Goal: Task Accomplishment & Management: Complete application form

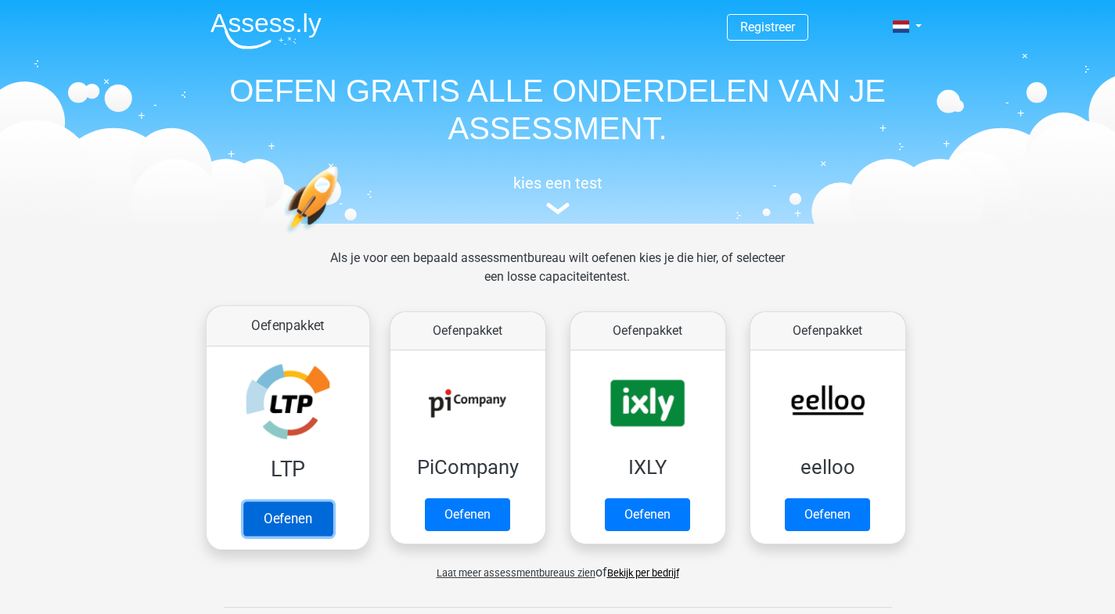
click at [310, 516] on link "Oefenen" at bounding box center [287, 519] width 89 height 34
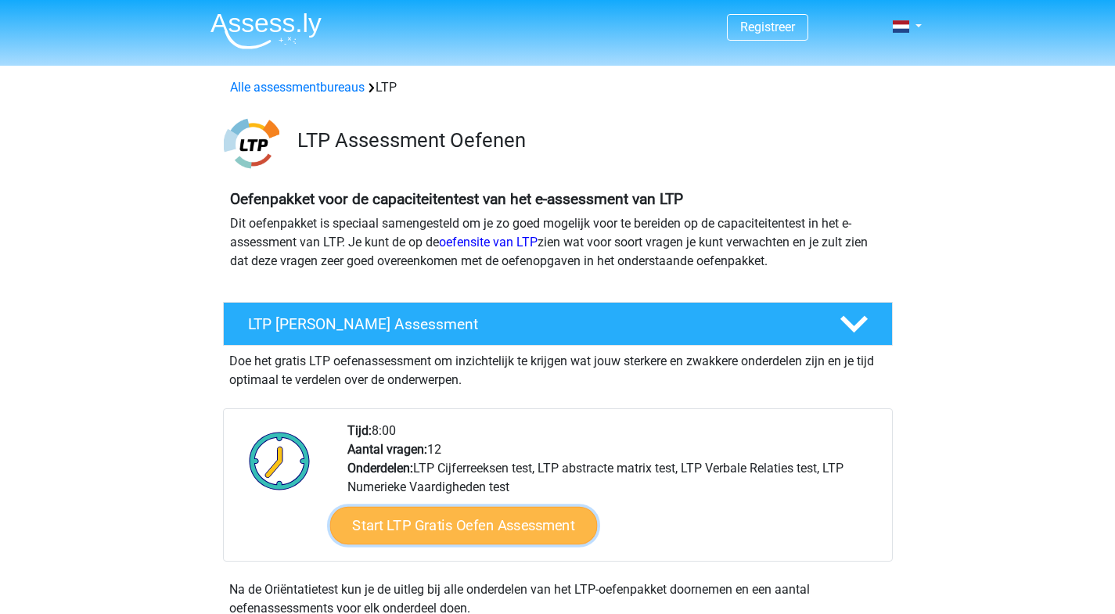
click at [472, 523] on link "Start LTP Gratis Oefen Assessment" at bounding box center [463, 526] width 268 height 38
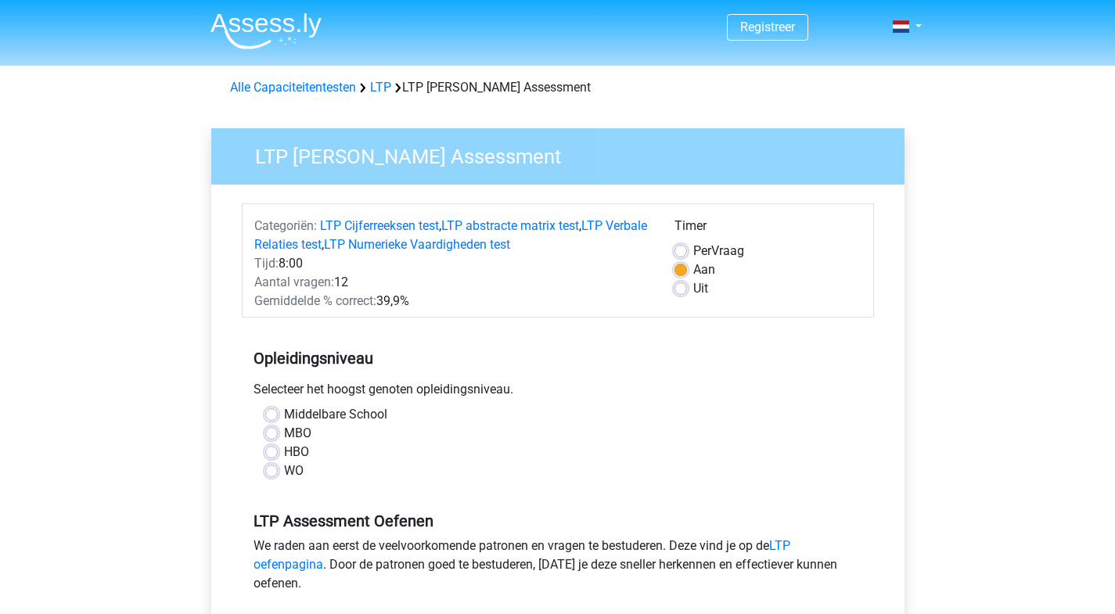
click at [284, 440] on label "MBO" at bounding box center [297, 433] width 27 height 19
click at [274, 440] on input "MBO" at bounding box center [271, 432] width 13 height 16
radio input "true"
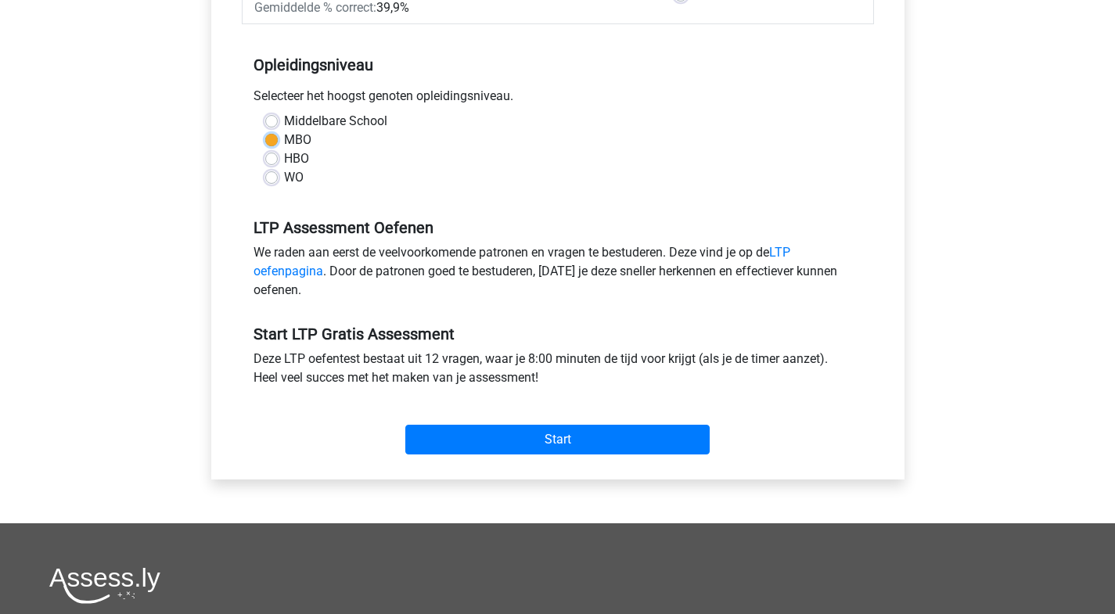
scroll to position [313, 0]
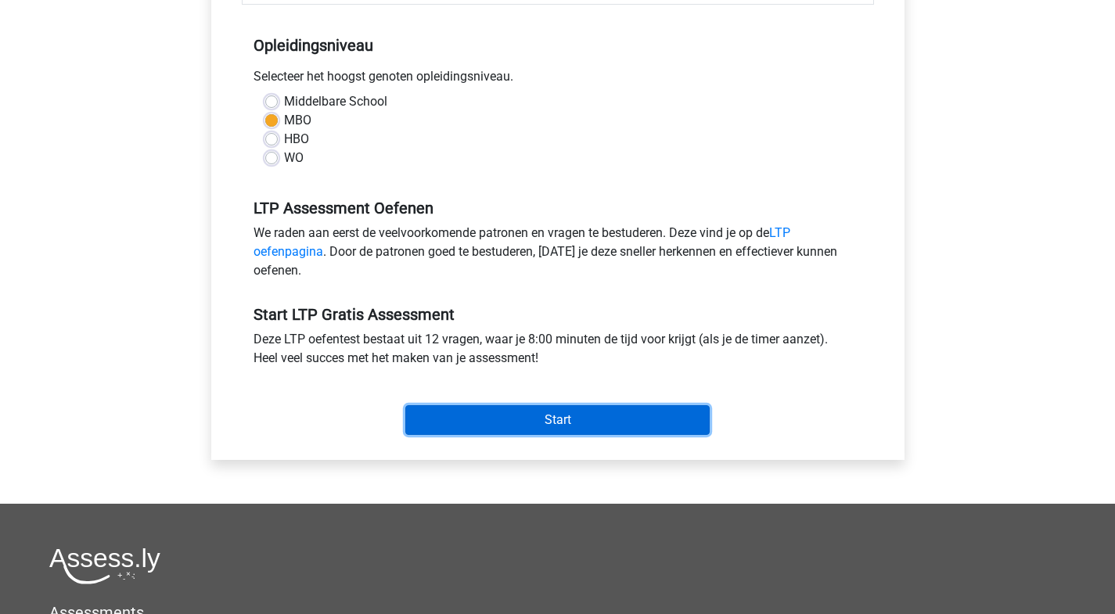
click at [576, 415] on input "Start" at bounding box center [557, 420] width 304 height 30
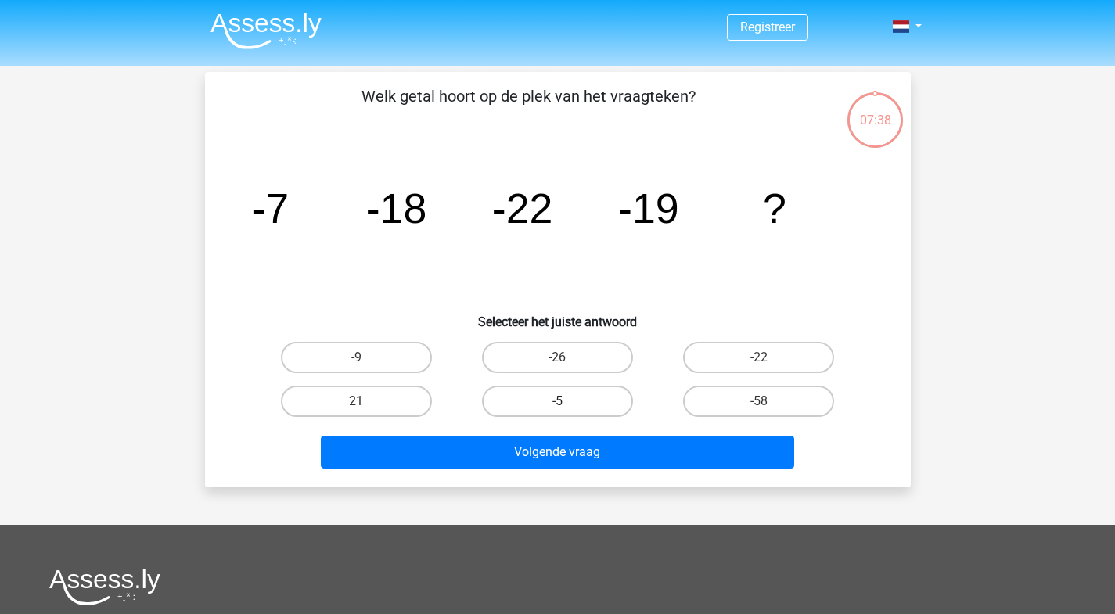
click at [573, 395] on label "-5" at bounding box center [557, 401] width 151 height 31
click at [567, 401] on input "-5" at bounding box center [562, 406] width 10 height 10
radio input "true"
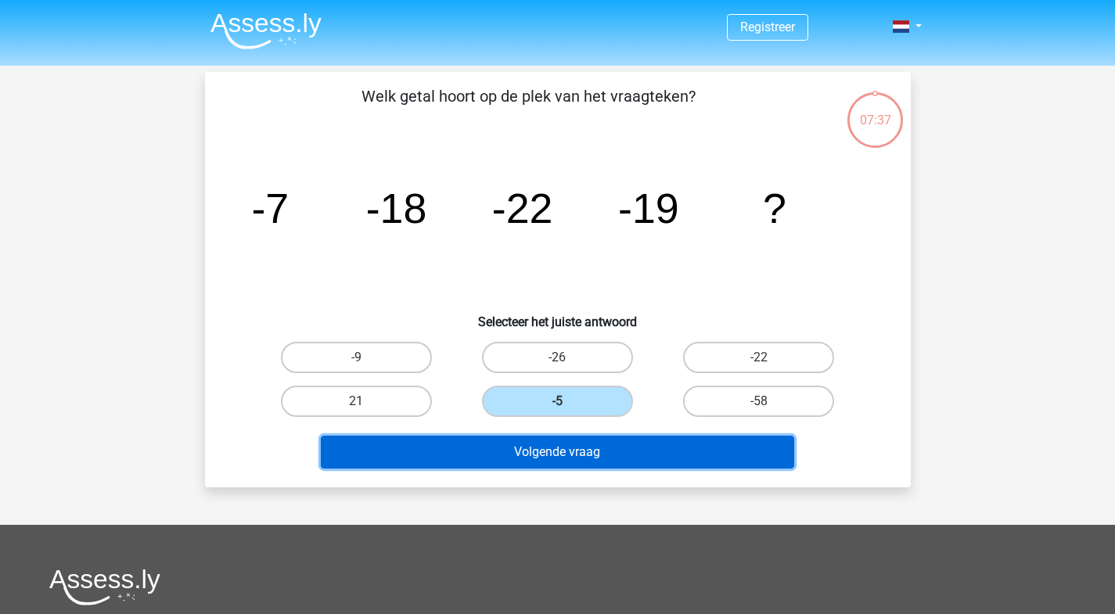
click at [586, 458] on button "Volgende vraag" at bounding box center [557, 452] width 473 height 33
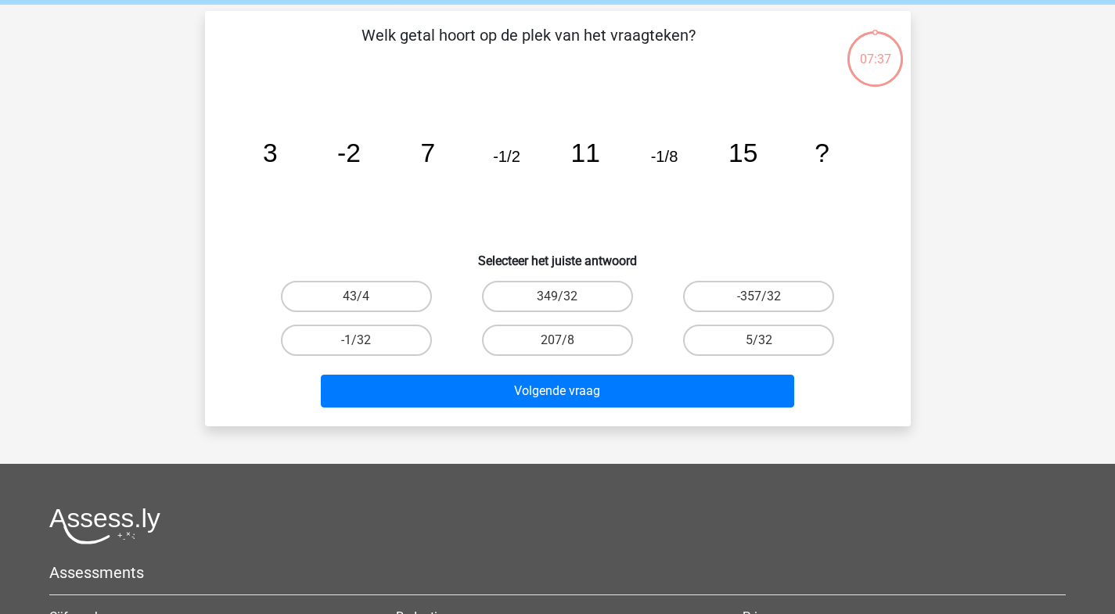
scroll to position [72, 0]
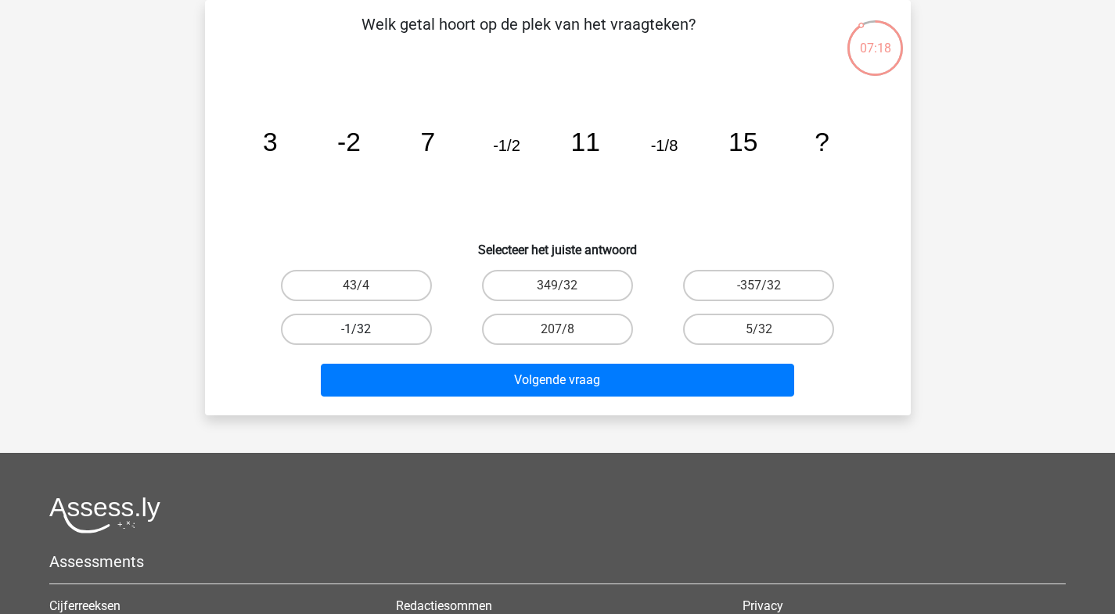
click at [365, 318] on label "-1/32" at bounding box center [356, 329] width 151 height 31
click at [365, 329] on input "-1/32" at bounding box center [361, 334] width 10 height 10
radio input "true"
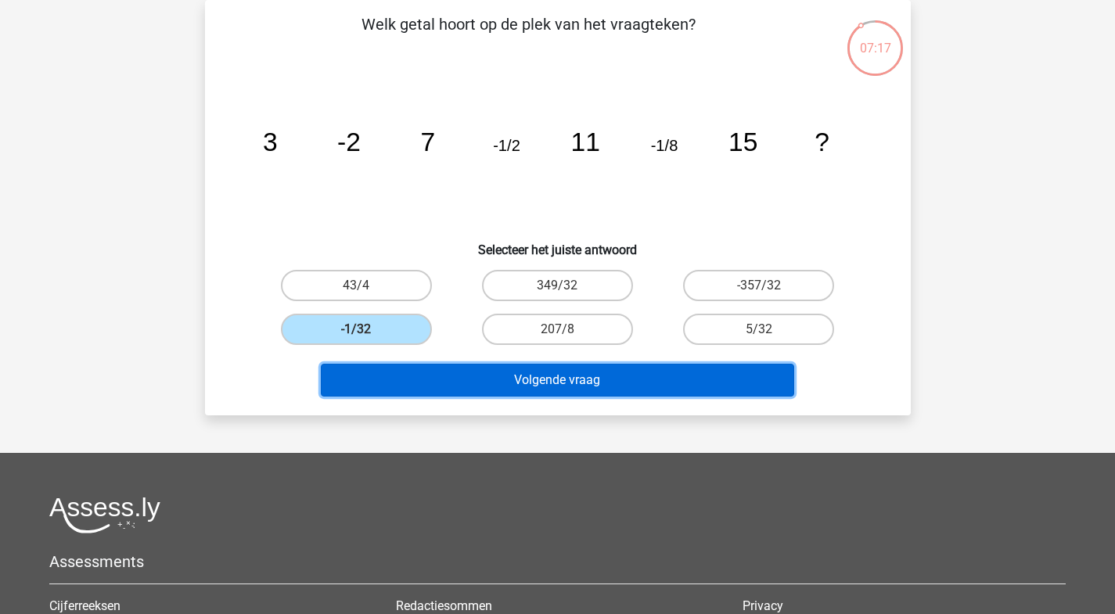
click at [498, 392] on button "Volgende vraag" at bounding box center [557, 380] width 473 height 33
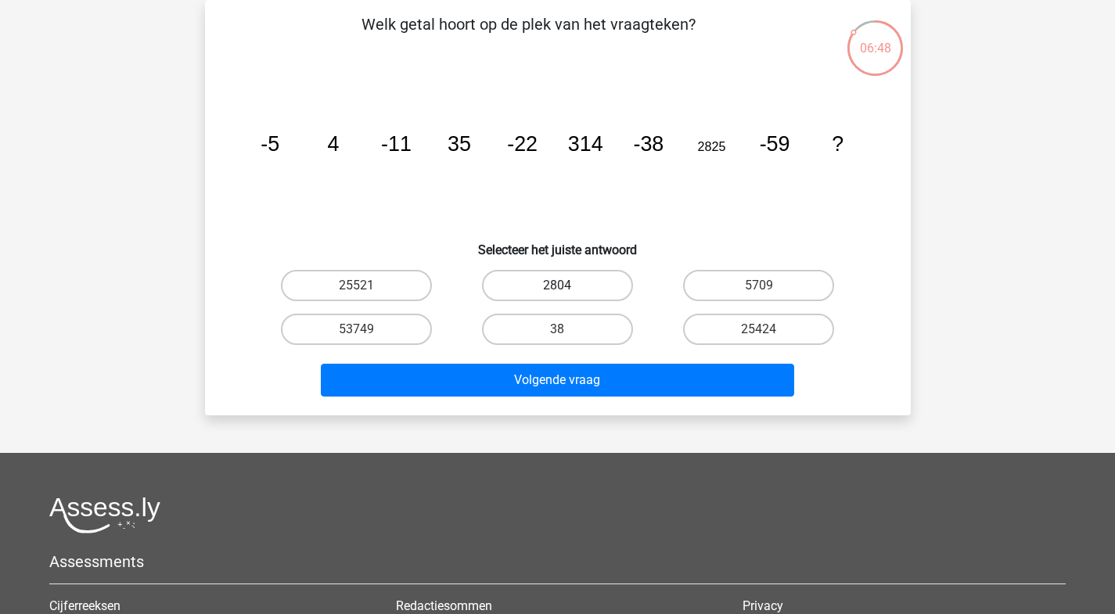
click at [587, 286] on label "2804" at bounding box center [557, 285] width 151 height 31
click at [567, 286] on input "2804" at bounding box center [562, 291] width 10 height 10
radio input "true"
click at [719, 295] on label "5709" at bounding box center [758, 285] width 151 height 31
click at [759, 295] on input "5709" at bounding box center [764, 291] width 10 height 10
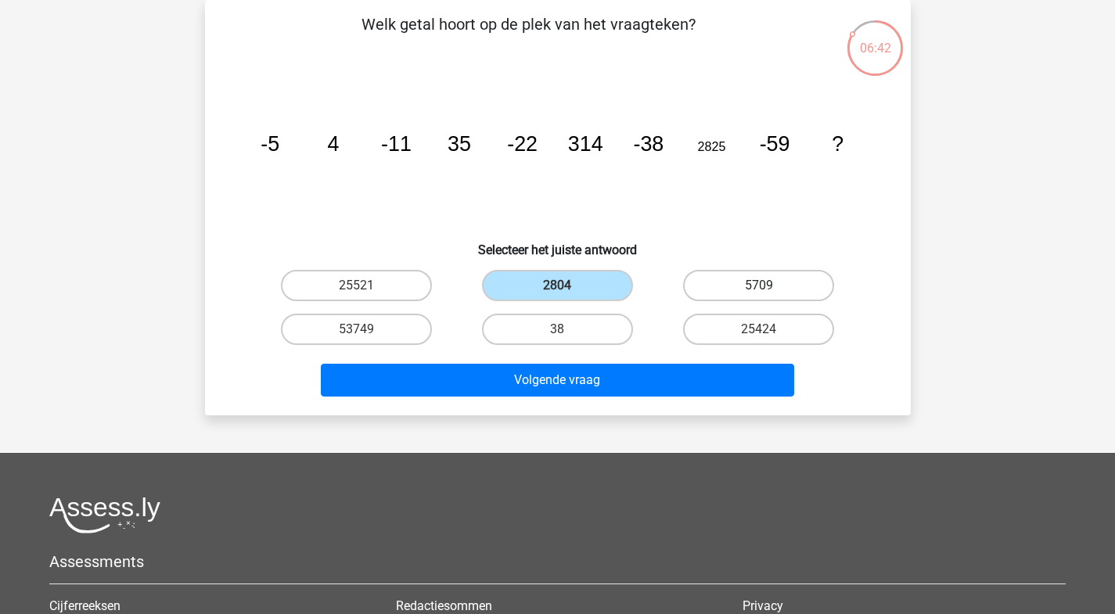
radio input "true"
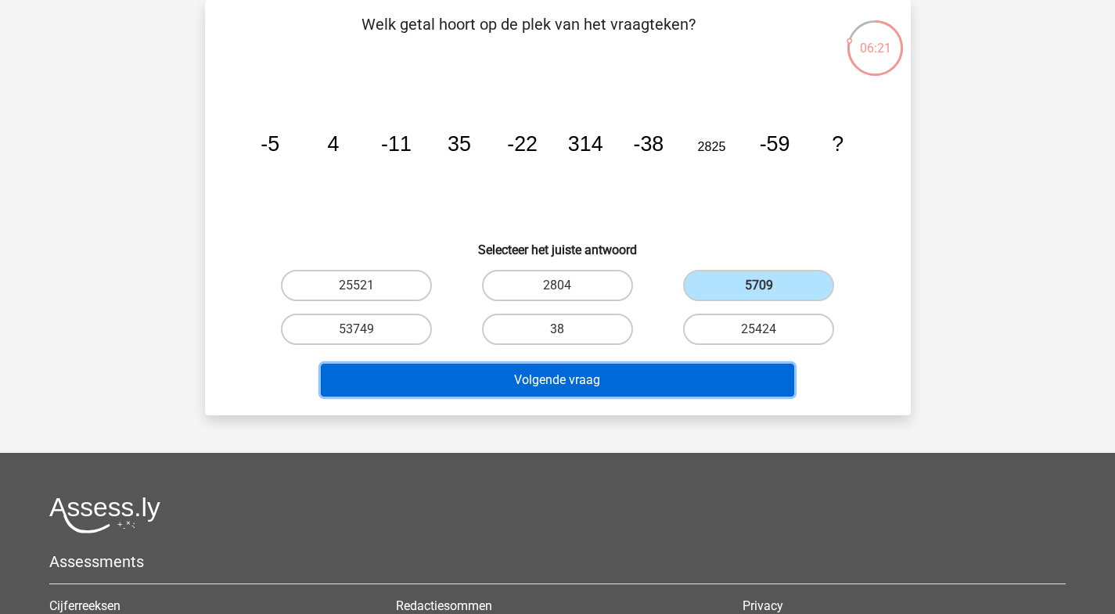
click at [654, 374] on button "Volgende vraag" at bounding box center [557, 380] width 473 height 33
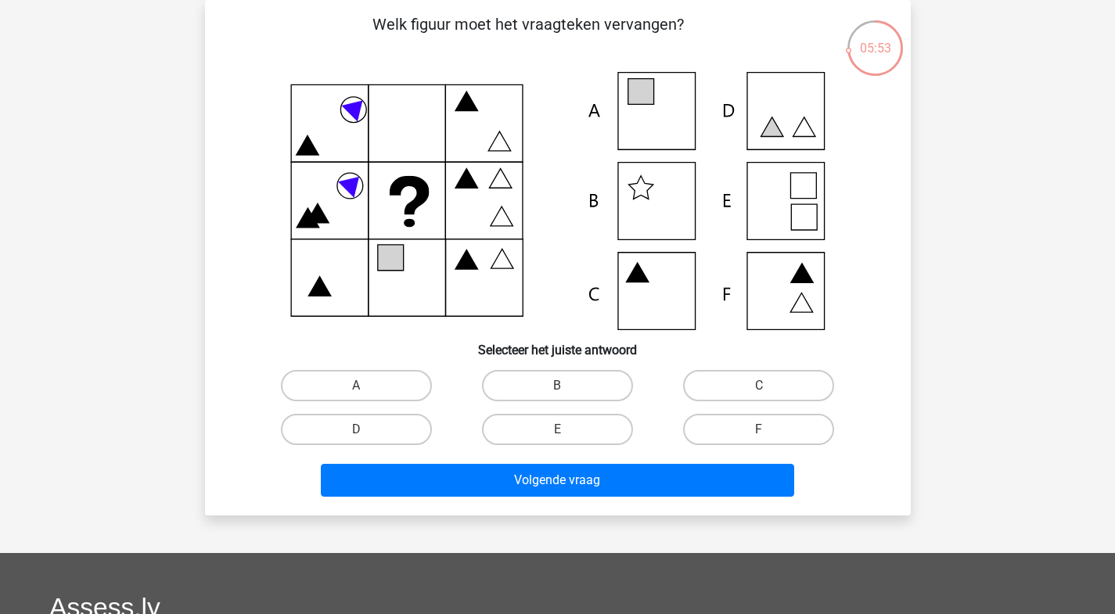
click at [642, 102] on icon at bounding box center [640, 92] width 26 height 26
click at [378, 376] on label "A" at bounding box center [356, 385] width 151 height 31
click at [366, 386] on input "A" at bounding box center [361, 391] width 10 height 10
radio input "true"
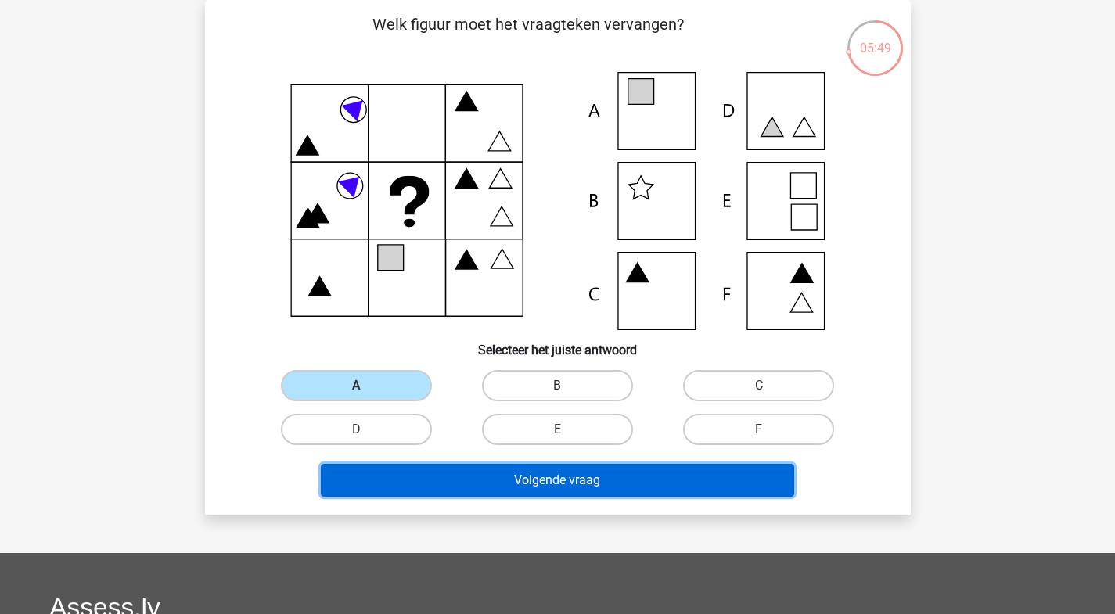
click at [437, 484] on button "Volgende vraag" at bounding box center [557, 480] width 473 height 33
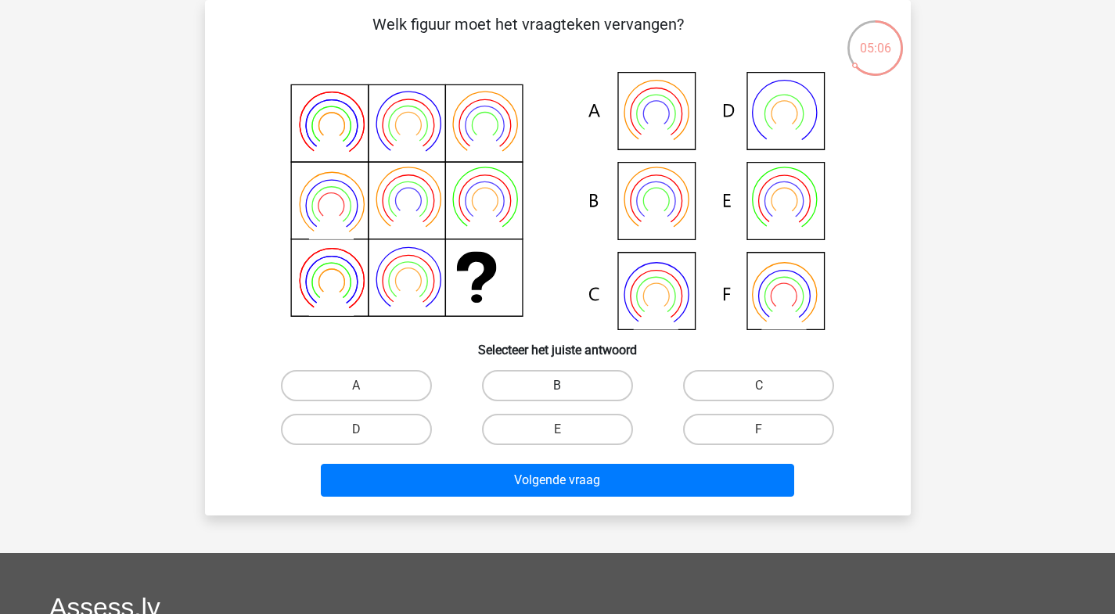
click at [521, 385] on label "B" at bounding box center [557, 385] width 151 height 31
click at [557, 386] on input "B" at bounding box center [562, 391] width 10 height 10
radio input "true"
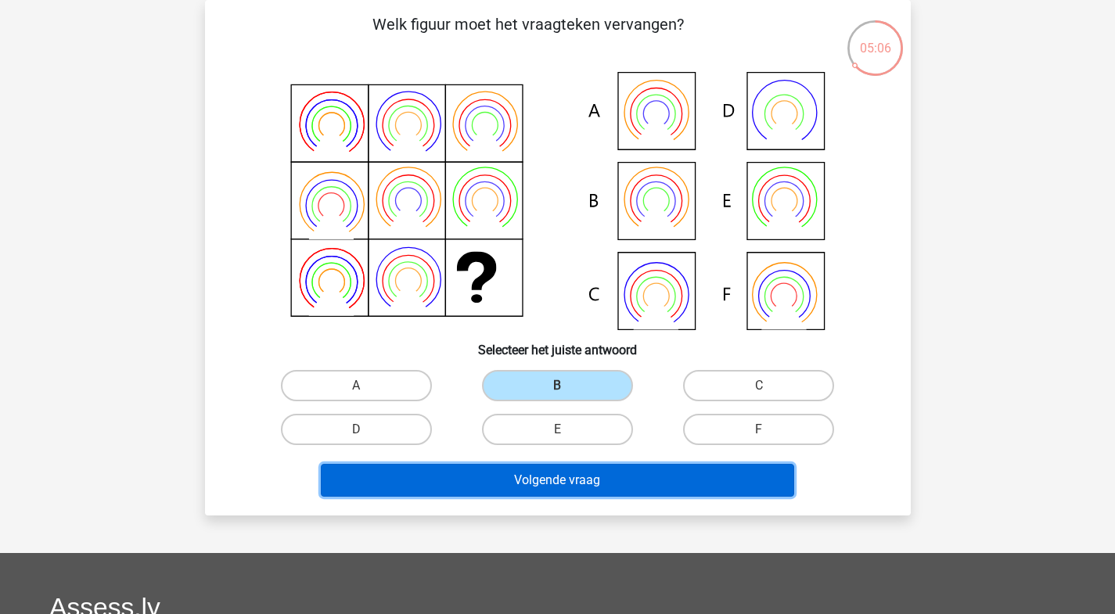
click at [559, 476] on button "Volgende vraag" at bounding box center [557, 480] width 473 height 33
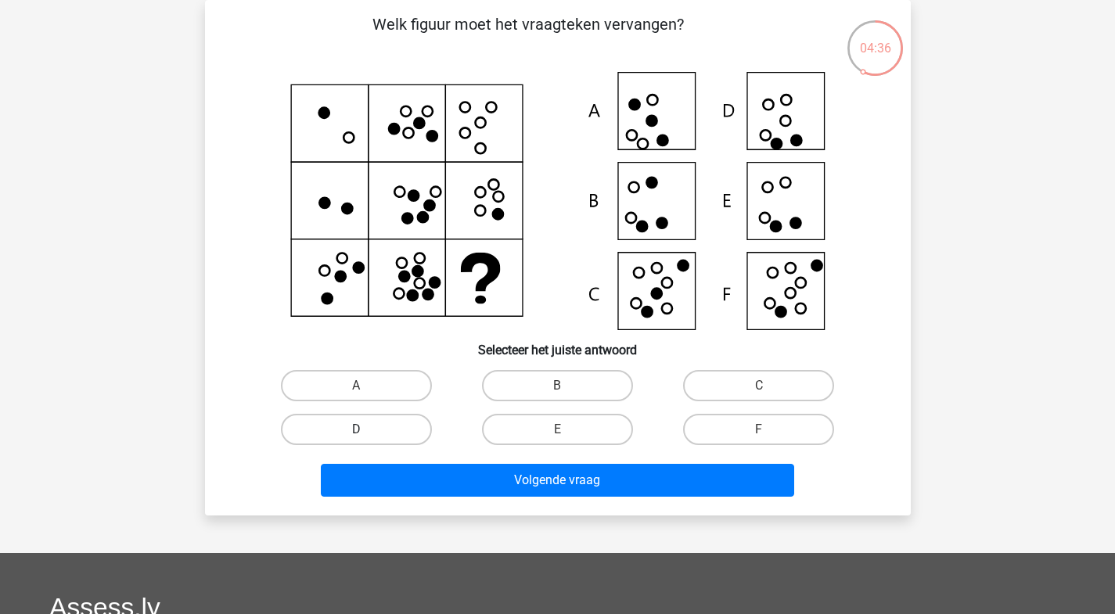
click at [375, 433] on label "D" at bounding box center [356, 429] width 151 height 31
click at [366, 433] on input "D" at bounding box center [361, 435] width 10 height 10
radio input "true"
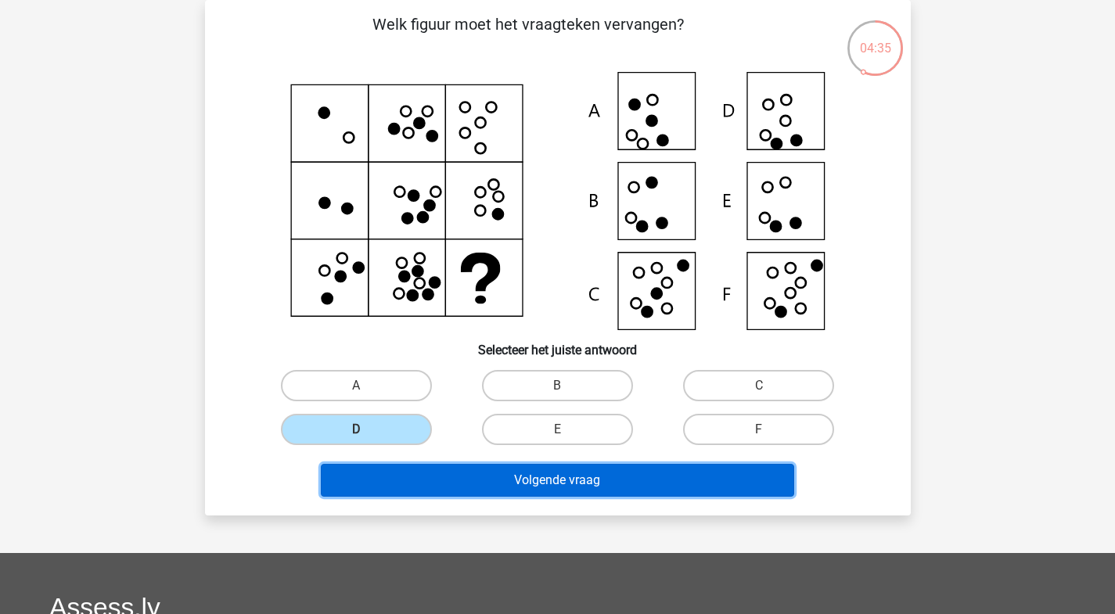
click at [420, 485] on button "Volgende vraag" at bounding box center [557, 480] width 473 height 33
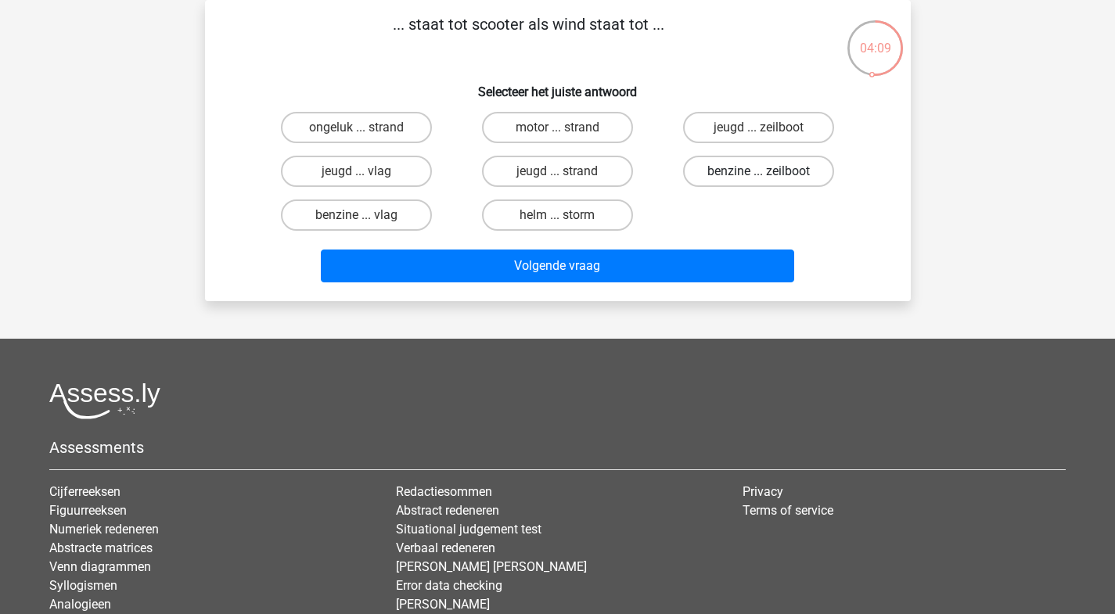
click at [707, 173] on label "benzine ... zeilboot" at bounding box center [758, 171] width 151 height 31
click at [759, 173] on input "benzine ... zeilboot" at bounding box center [764, 176] width 10 height 10
radio input "true"
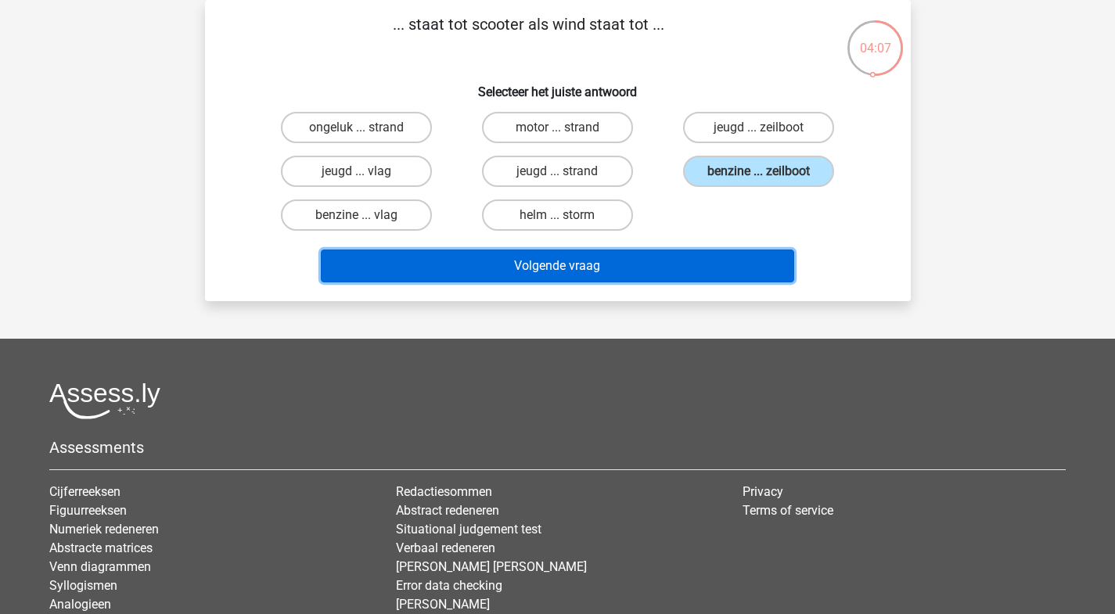
click at [678, 271] on button "Volgende vraag" at bounding box center [557, 266] width 473 height 33
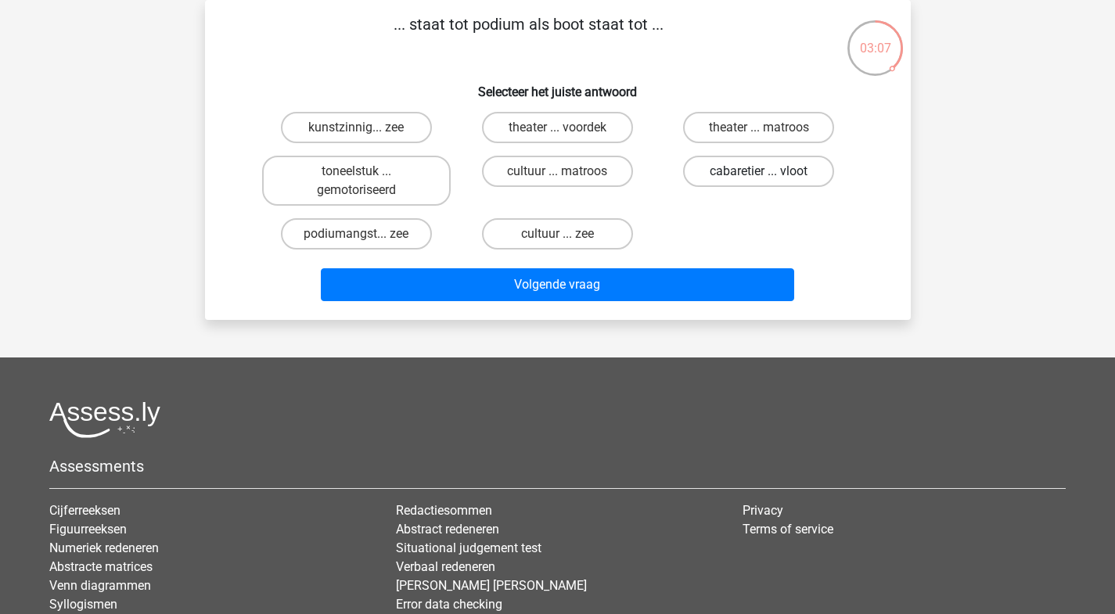
click at [768, 160] on label "cabaretier ... vloot" at bounding box center [758, 171] width 151 height 31
click at [768, 171] on input "cabaretier ... vloot" at bounding box center [764, 176] width 10 height 10
radio input "true"
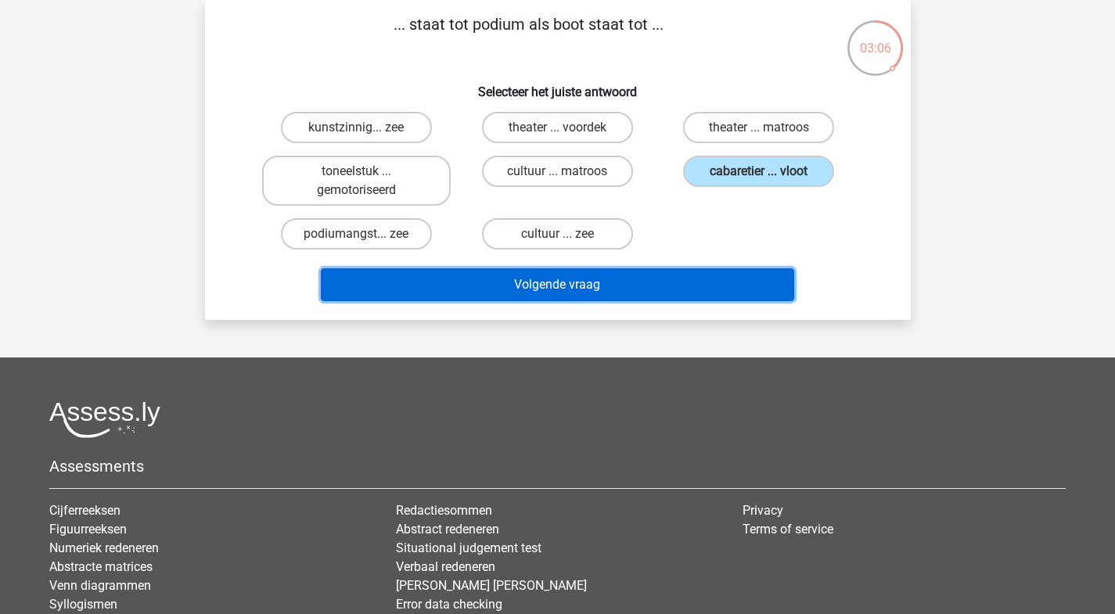
click at [721, 279] on button "Volgende vraag" at bounding box center [557, 284] width 473 height 33
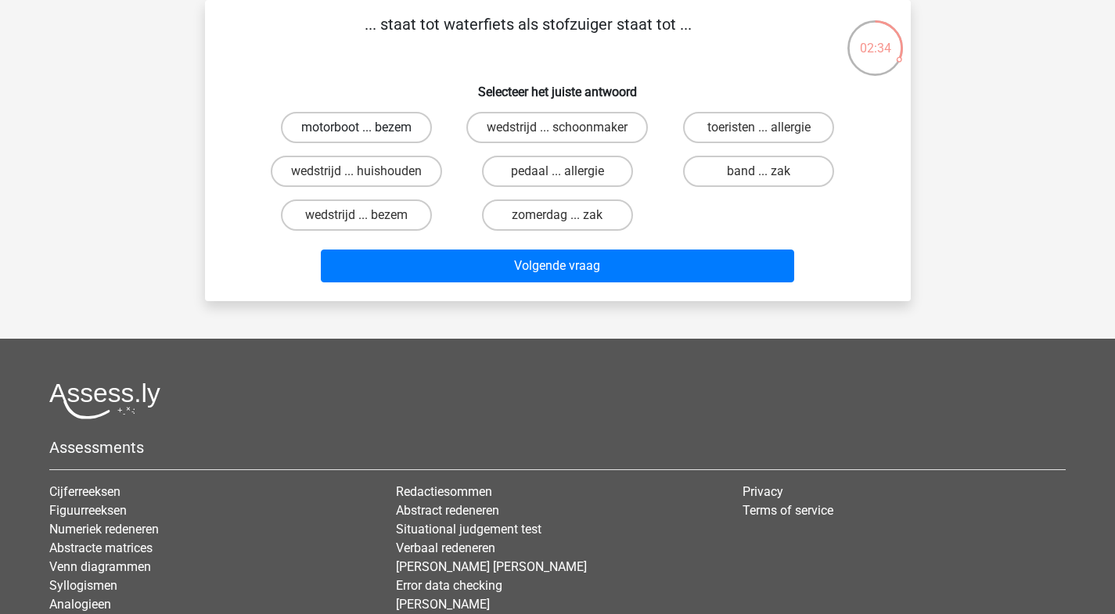
click at [316, 128] on label "motorboot ... bezem" at bounding box center [356, 127] width 151 height 31
click at [356, 128] on input "motorboot ... bezem" at bounding box center [361, 133] width 10 height 10
radio input "true"
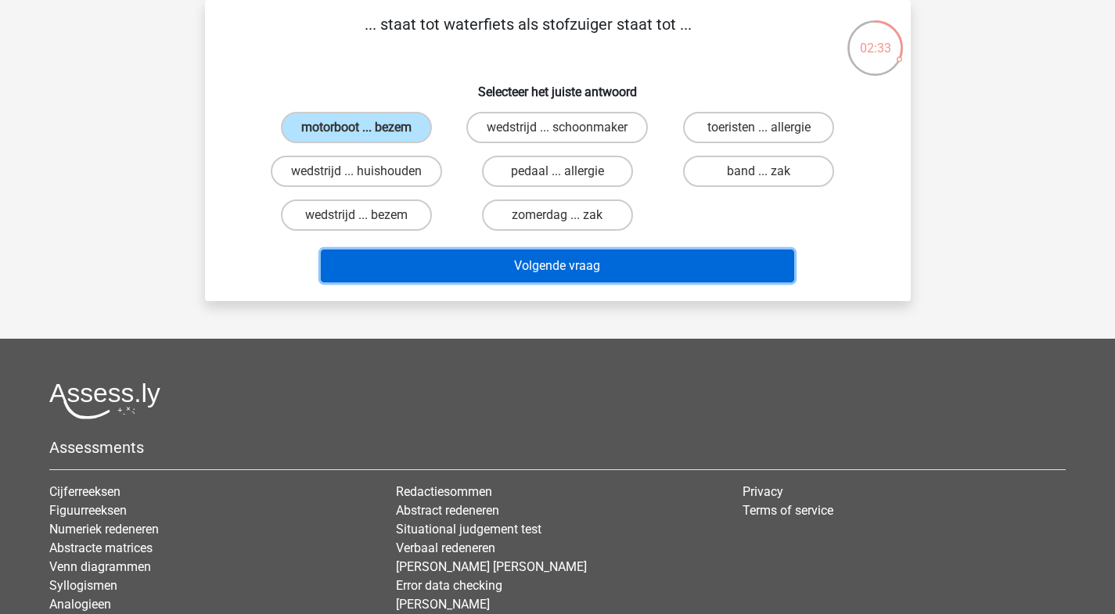
click at [577, 268] on button "Volgende vraag" at bounding box center [557, 266] width 473 height 33
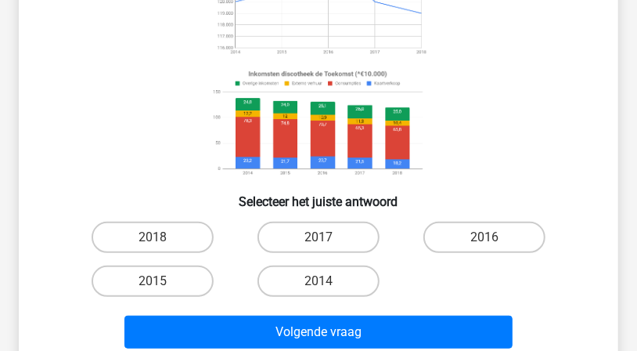
scroll to position [223, 0]
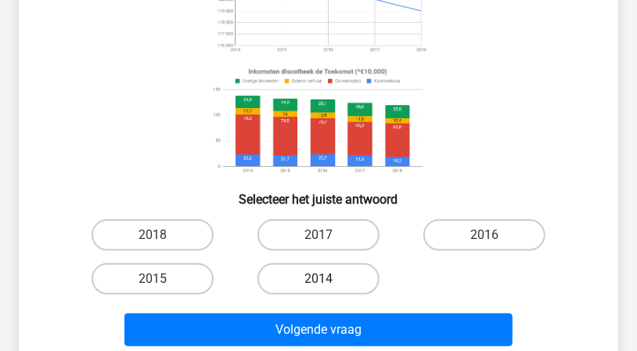
click at [321, 273] on label "2014" at bounding box center [318, 278] width 123 height 31
click at [321, 279] on input "2014" at bounding box center [323, 284] width 10 height 10
radio input "true"
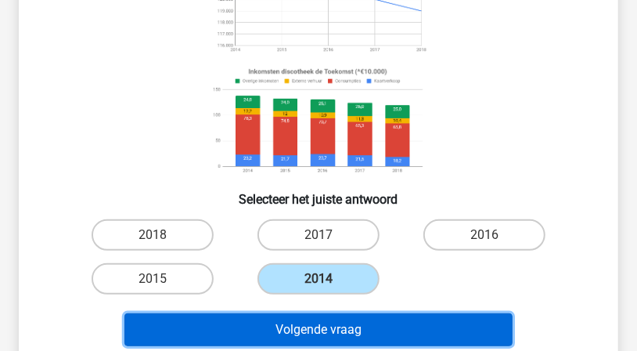
click at [333, 333] on button "Volgende vraag" at bounding box center [318, 329] width 388 height 33
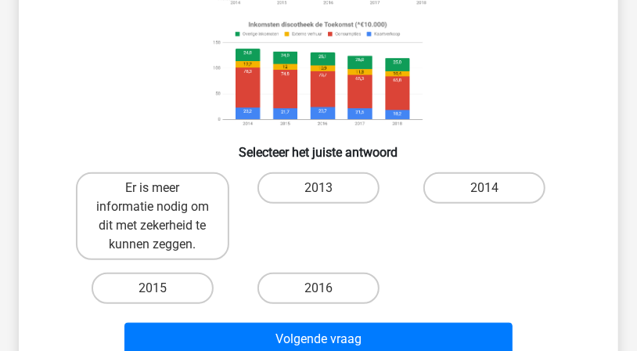
scroll to position [340, 0]
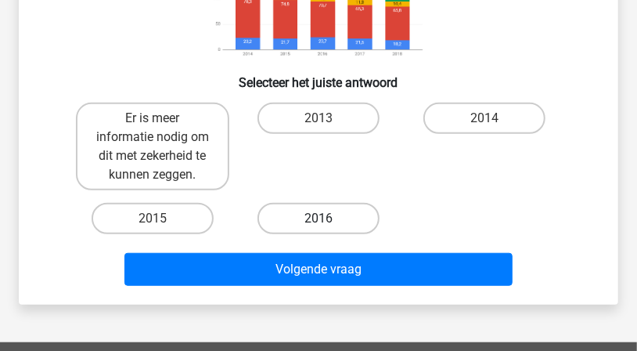
click at [280, 214] on label "2016" at bounding box center [318, 218] width 123 height 31
click at [318, 218] on input "2016" at bounding box center [323, 223] width 10 height 10
radio input "true"
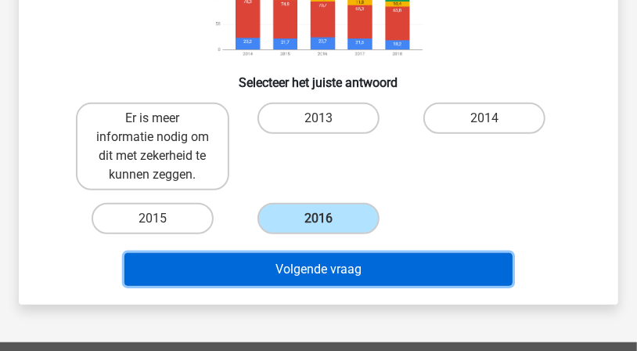
click at [304, 273] on button "Volgende vraag" at bounding box center [318, 269] width 388 height 33
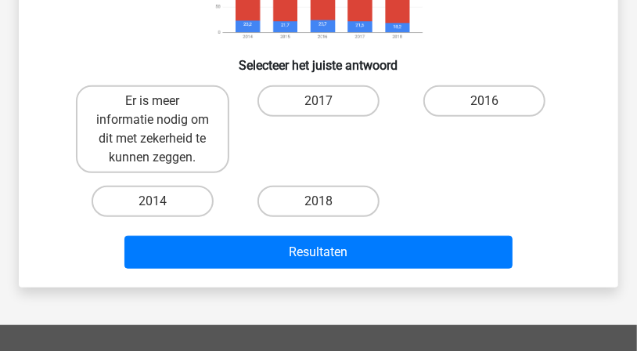
scroll to position [358, 0]
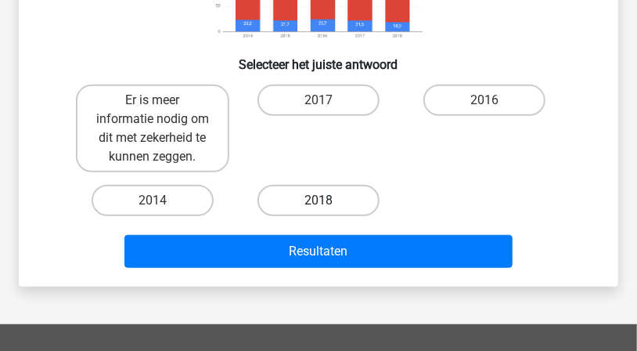
click at [347, 189] on label "2018" at bounding box center [318, 200] width 123 height 31
click at [329, 200] on input "2018" at bounding box center [323, 205] width 10 height 10
radio input "true"
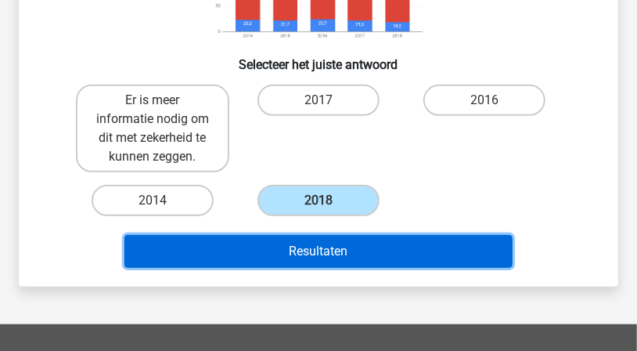
click at [352, 253] on button "Resultaten" at bounding box center [318, 251] width 388 height 33
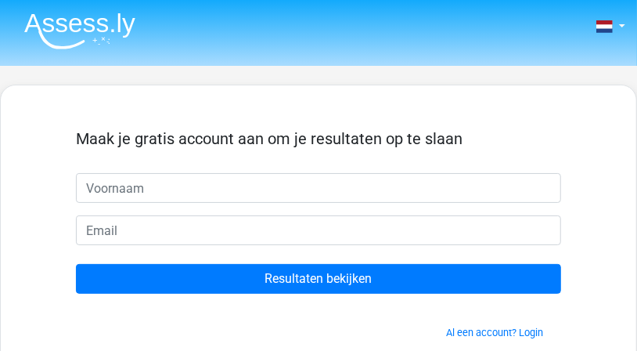
click at [108, 185] on input "text" at bounding box center [318, 188] width 485 height 30
type input "petra"
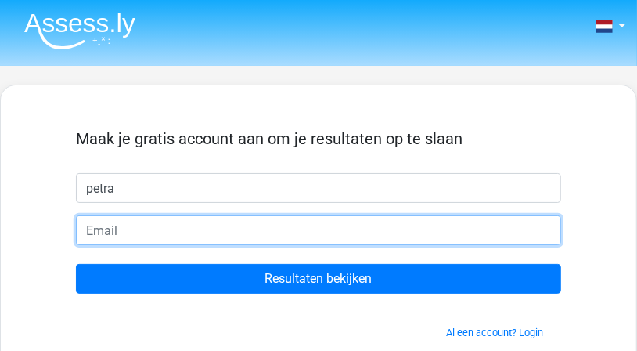
click at [105, 223] on input "email" at bounding box center [318, 230] width 485 height 30
type input "[EMAIL_ADDRESS][DOMAIN_NAME]"
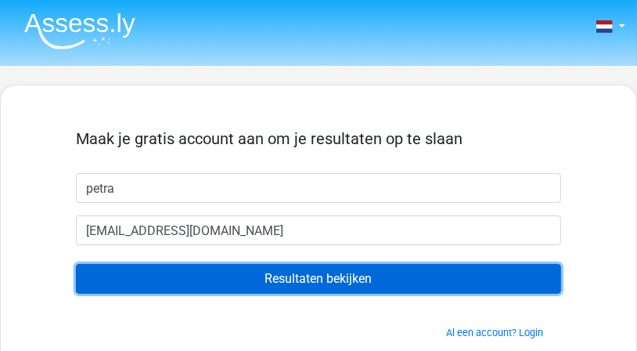
click at [293, 279] on input "Resultaten bekijken" at bounding box center [318, 279] width 485 height 30
